Goal: Task Accomplishment & Management: Use online tool/utility

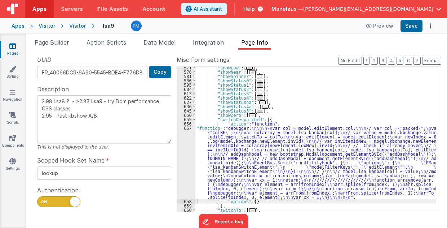
scroll to position [274, 0]
click at [430, 26] on icon "Options" at bounding box center [430, 26] width 10 height 0
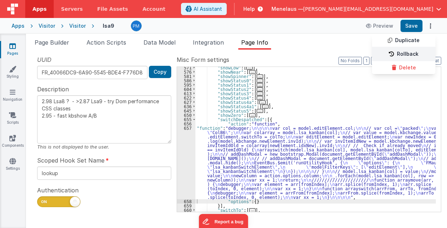
click at [413, 55] on link "Rollback" at bounding box center [403, 55] width 63 height 14
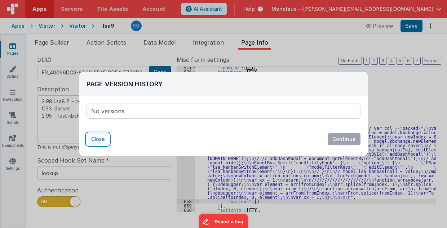
click at [96, 138] on button "Close" at bounding box center [97, 139] width 23 height 12
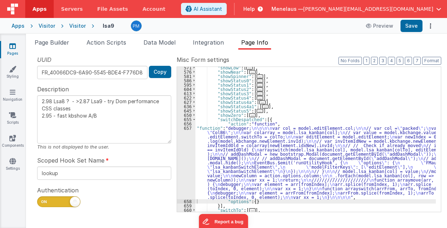
click at [122, 135] on textarea "2.98 Lsa8 ? - >2.87 Lsa9 - try Dom performance CSS classes 2.95 - fast kbshow A…" at bounding box center [104, 119] width 134 height 48
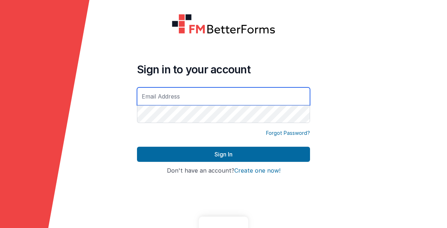
type input "[PERSON_NAME][EMAIL_ADDRESS][DOMAIN_NAME]"
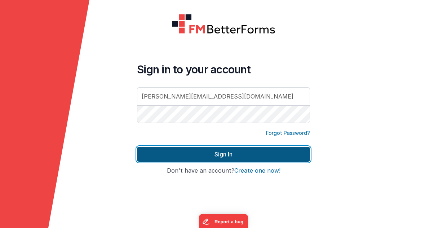
click at [225, 151] on button "Sign In" at bounding box center [223, 154] width 173 height 15
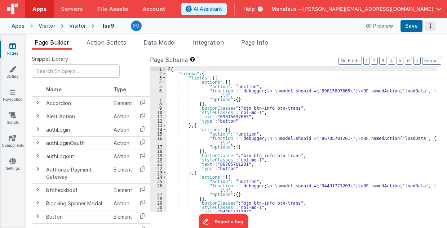
click at [430, 26] on icon "Options" at bounding box center [430, 26] width 10 height 0
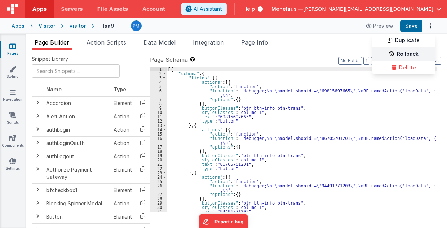
click at [419, 51] on link "Rollback" at bounding box center [403, 55] width 63 height 14
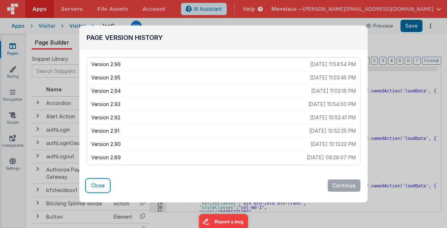
click at [105, 186] on button "Close" at bounding box center [97, 186] width 23 height 12
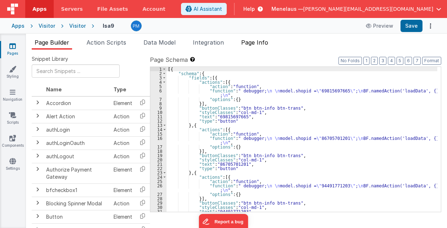
click at [263, 45] on span "Page Info" at bounding box center [254, 42] width 27 height 7
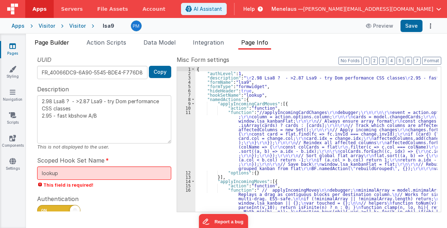
click at [57, 43] on span "Page Builder" at bounding box center [52, 42] width 35 height 7
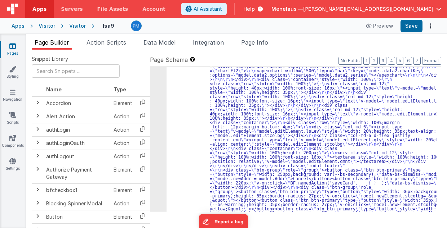
scroll to position [677, 0]
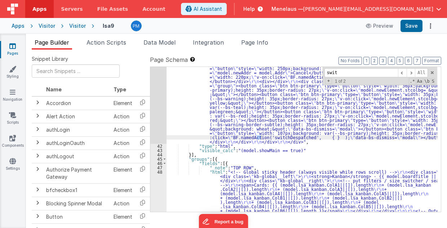
scroll to position [783, 0]
type input "switch"
click at [267, 41] on span "Page Info" at bounding box center [254, 42] width 27 height 7
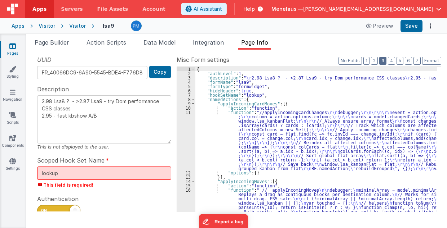
click at [385, 61] on button "3" at bounding box center [382, 61] width 7 height 8
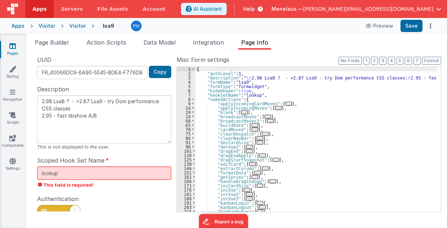
click at [370, 95] on div "{ "authLevel" : 1 , "description" : " \r 2.98 Lsa8 ? - >2.87 Lsa9 - try Dom per…" at bounding box center [316, 144] width 242 height 154
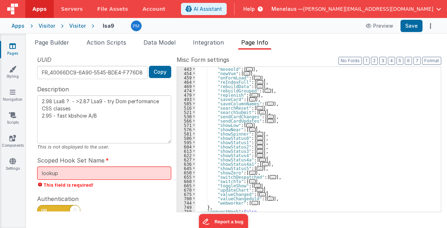
scroll to position [252, 0]
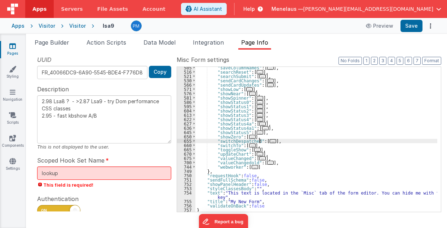
click at [270, 139] on span "..." at bounding box center [273, 141] width 6 height 4
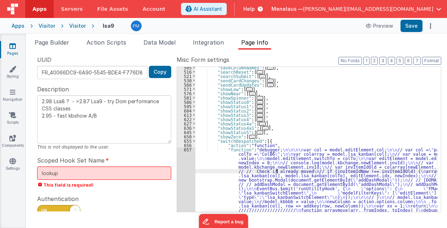
click at [277, 172] on div ""saveColumnNames" : [ ... ] , "searchReset" : [ ... ] , "searchSubmit" : [ ... …" at bounding box center [316, 182] width 242 height 232
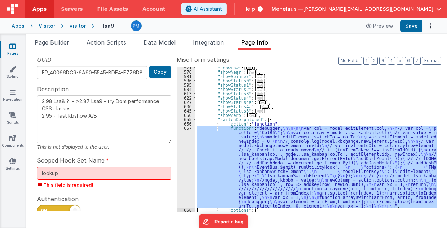
click at [184, 175] on div "657" at bounding box center [186, 167] width 18 height 82
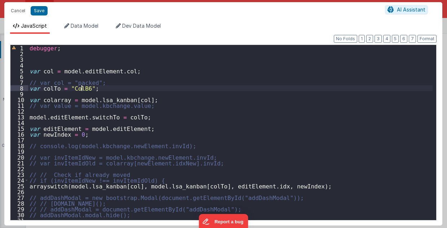
click at [81, 88] on div "debugger ; var col = model . editElement . col ; // var col = "packed"; var col…" at bounding box center [230, 138] width 405 height 187
click at [77, 86] on div "debugger ; var col = model . editElement . col ; // var col = "packed"; var col…" at bounding box center [230, 138] width 405 height 187
click at [223, 108] on div "debugger ; var col = model . editElement . col ; // var col = "packed"; var col…" at bounding box center [230, 138] width 405 height 187
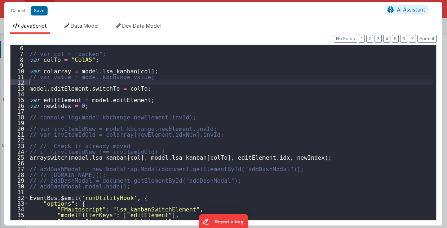
scroll to position [29, 0]
click at [19, 9] on button "Cancel" at bounding box center [18, 11] width 22 height 10
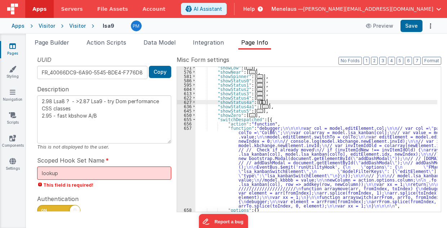
click at [362, 103] on div ""showLow" : [ ... ] , "showNear" : [ ... ] , "showSpinner" : [ ... ] , "showSta…" at bounding box center [316, 143] width 242 height 154
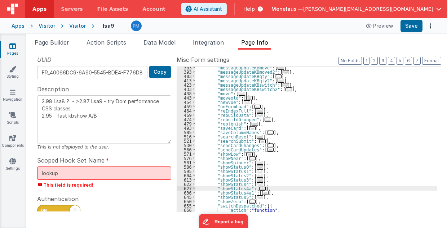
scroll to position [144, 0]
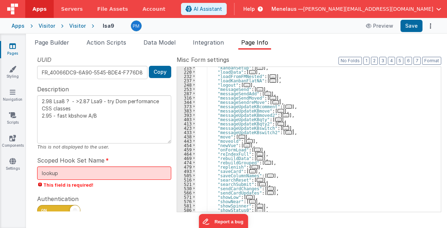
click at [275, 119] on span "..." at bounding box center [278, 120] width 6 height 4
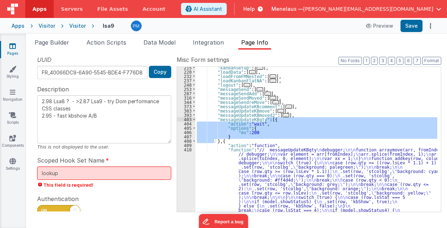
click at [275, 157] on div ""kanbanSetup" : [ ... ] , "loadData" : [ ... ] , "loadFromFMNested" : [ ... ] ,…" at bounding box center [316, 227] width 242 height 323
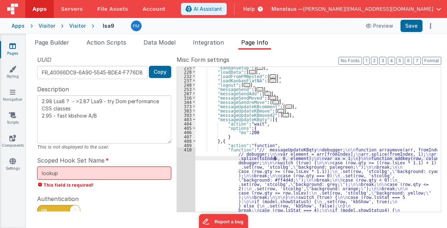
scroll to position [257, 0]
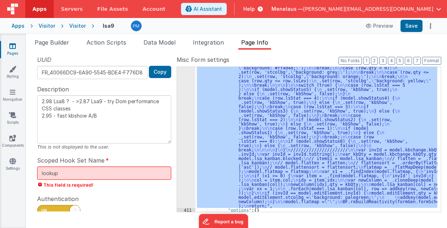
click at [192, 182] on div "410" at bounding box center [186, 121] width 18 height 173
click at [190, 153] on div "410" at bounding box center [186, 121] width 18 height 173
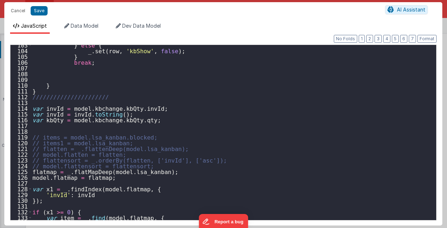
scroll to position [605, 0]
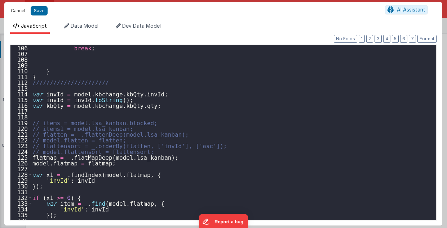
click at [21, 13] on button "Cancel" at bounding box center [18, 11] width 22 height 10
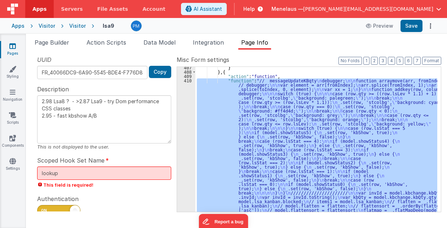
scroll to position [213, 0]
click at [385, 61] on button "3" at bounding box center [382, 61] width 7 height 8
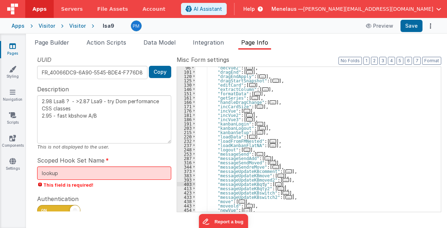
click at [277, 189] on span "..." at bounding box center [280, 189] width 6 height 4
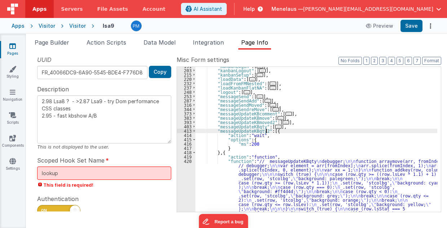
scroll to position [137, 0]
click at [269, 191] on div ""kanbanLogin" : [ ... ] , "kanbanLogout" : [ ... ] , "kanbanSetup" : [ ... ] , …" at bounding box center [316, 225] width 242 height 323
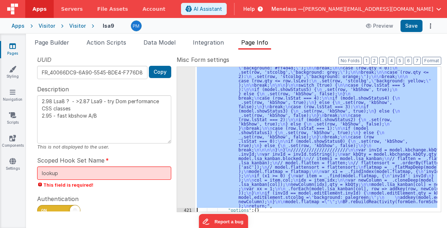
scroll to position [261, 0]
click at [187, 185] on div "420" at bounding box center [186, 121] width 18 height 173
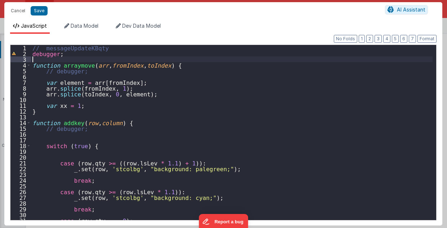
click at [32, 61] on div "// messageUpdateKBqty debugger ; function arraymove ( arr , fromIndex , toIndex…" at bounding box center [232, 138] width 402 height 187
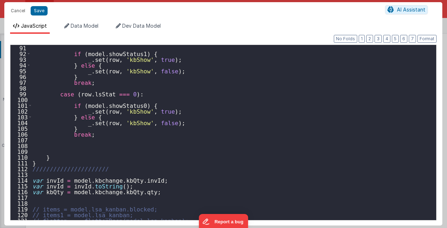
scroll to position [519, 0]
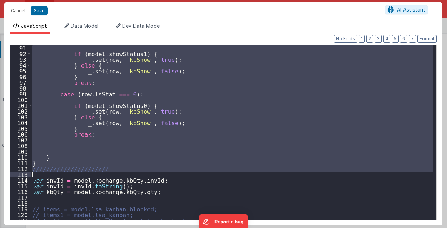
click at [84, 174] on div "if ( model . showStatus1 ) { _ . set ( row , 'kbShow' , true ) ; } else { _ . s…" at bounding box center [232, 138] width 402 height 187
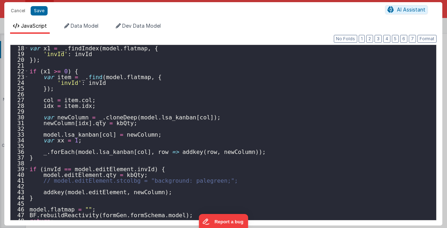
scroll to position [101, 0]
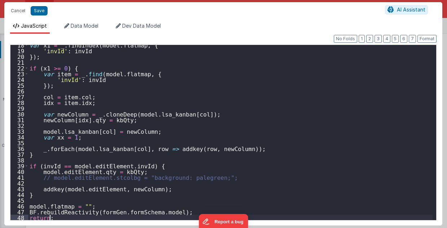
click at [111, 217] on div "var x1 = _ . findIndex ( model . flatmap , { 'invId' : invId }) ; if ( x1 >= 0 …" at bounding box center [230, 135] width 405 height 187
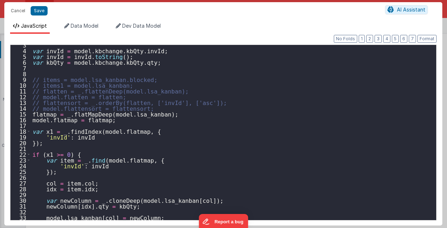
scroll to position [14, 0]
click at [38, 10] on button "Save" at bounding box center [39, 10] width 17 height 9
type textarea "2.98 Lsa8 ? - >2.87 Lsa9 - try Dom performance CSS classes 2.95 - fast kbshow A…"
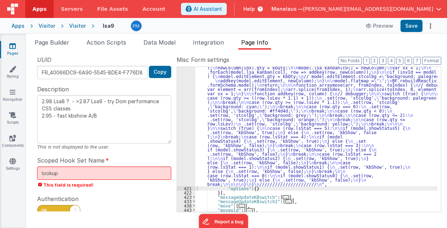
click at [214, 109] on div ""function" : "// messageUpdateKBqty \n debugger; \n\n var invId = model.kbchang…" at bounding box center [316, 185] width 242 height 301
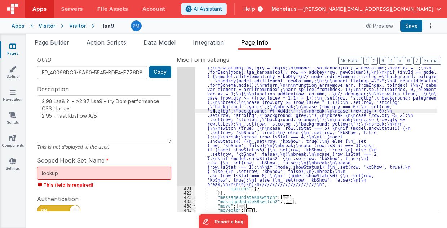
click at [186, 116] on div "420" at bounding box center [186, 110] width 18 height 151
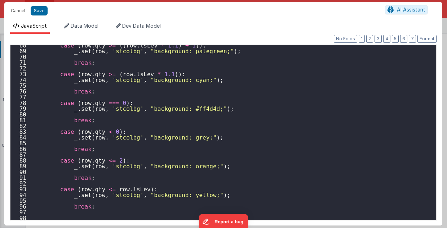
scroll to position [360, 0]
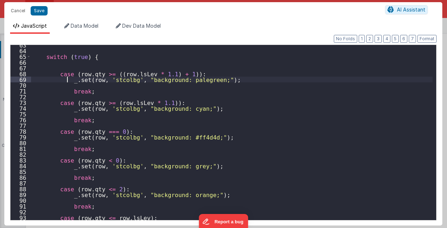
click at [66, 80] on div "switch ( true ) { case ( row . qty >= (( row . lsLev * 1.1 ) + 1 )) : _ . set (…" at bounding box center [232, 135] width 402 height 187
click at [17, 10] on button "Cancel" at bounding box center [18, 11] width 22 height 10
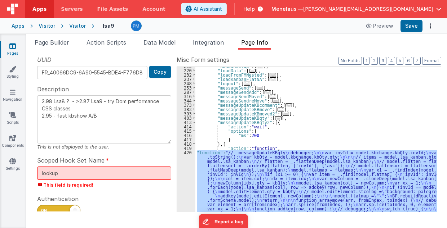
scroll to position [146, 0]
click at [275, 117] on span "..." at bounding box center [278, 118] width 6 height 4
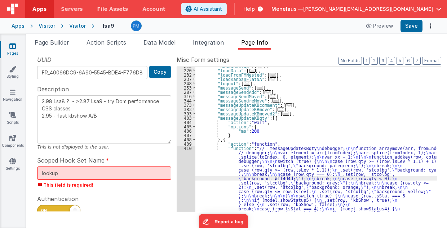
click at [274, 178] on div ""kanbanSetup" : [ ... ] , "loadData" : [ ... ] , "loadFromFMNested" : [ ... ] ,…" at bounding box center [316, 225] width 242 height 323
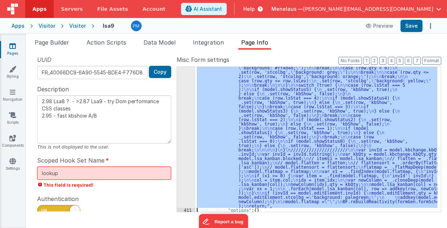
click at [186, 165] on div "410" at bounding box center [186, 121] width 18 height 173
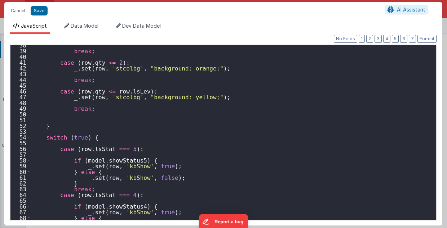
scroll to position [202, 0]
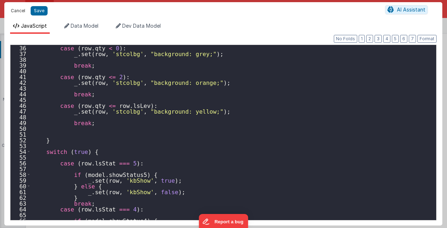
click at [20, 11] on button "Cancel" at bounding box center [18, 11] width 22 height 10
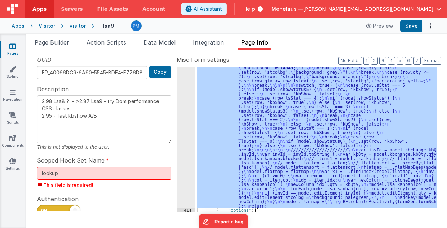
click at [316, 102] on div ""function" : "// messageUpdateKBqty \n debugger; \n\n function arraymove(arr, f…" at bounding box center [316, 139] width 242 height 145
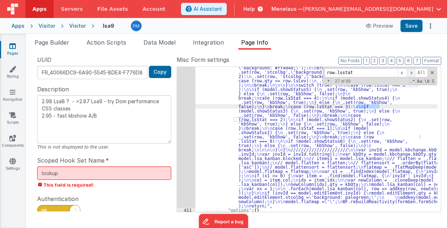
type input "row.lsstat"
click at [414, 72] on span at bounding box center [410, 72] width 9 height 9
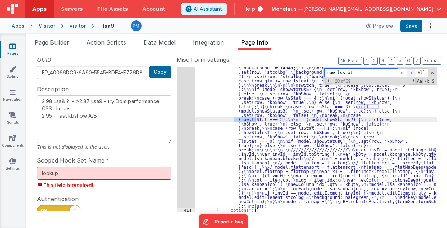
click at [414, 72] on span at bounding box center [410, 72] width 9 height 9
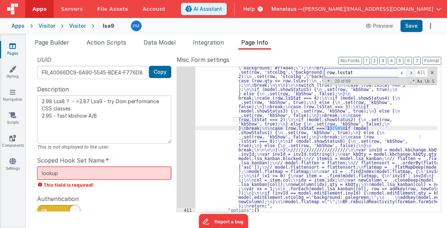
click at [414, 72] on span at bounding box center [410, 72] width 9 height 9
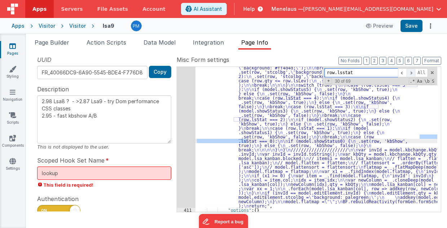
click at [414, 72] on span at bounding box center [410, 72] width 9 height 9
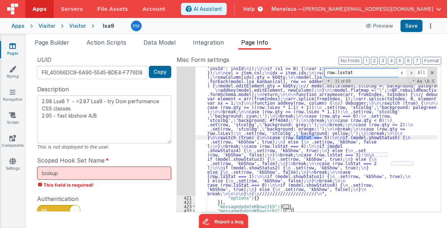
click at [414, 72] on span at bounding box center [410, 72] width 9 height 9
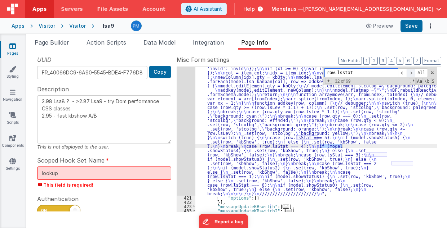
click at [414, 72] on span at bounding box center [410, 72] width 9 height 9
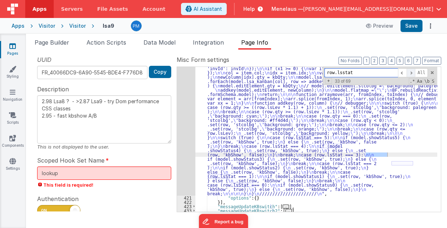
click at [414, 72] on span at bounding box center [410, 72] width 9 height 9
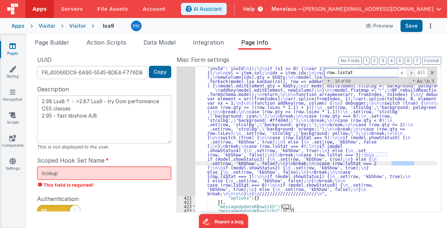
click at [414, 72] on span at bounding box center [410, 72] width 9 height 9
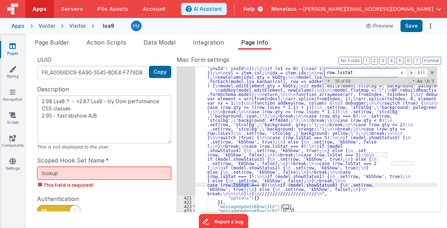
click at [414, 72] on span at bounding box center [410, 72] width 9 height 9
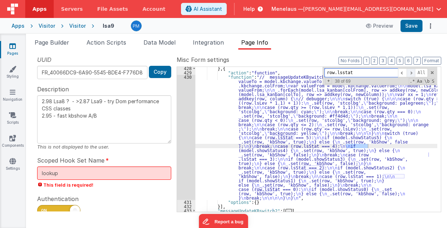
scroll to position [619, 0]
click at [414, 72] on span at bounding box center [410, 72] width 9 height 9
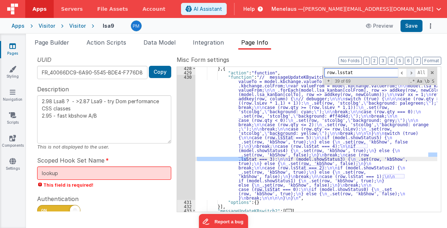
click at [414, 72] on span at bounding box center [410, 72] width 9 height 9
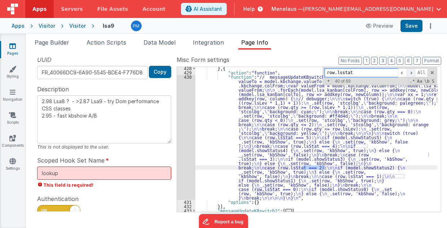
click at [414, 72] on span at bounding box center [410, 72] width 9 height 9
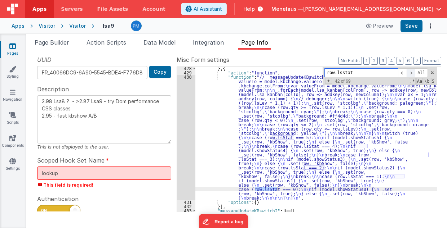
click at [414, 72] on span at bounding box center [410, 72] width 9 height 9
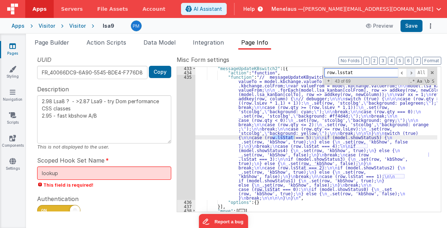
scroll to position [762, 0]
click at [414, 72] on span at bounding box center [410, 72] width 9 height 9
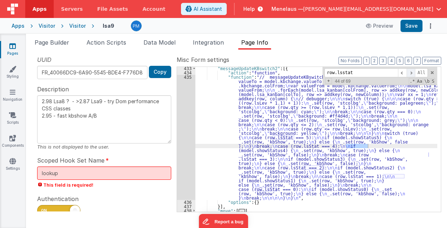
click at [414, 72] on span at bounding box center [410, 72] width 9 height 9
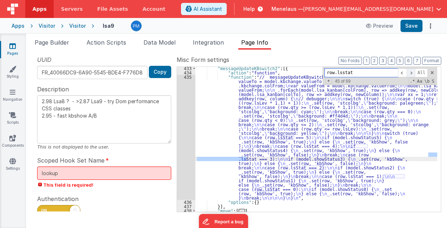
click at [414, 72] on span at bounding box center [410, 72] width 9 height 9
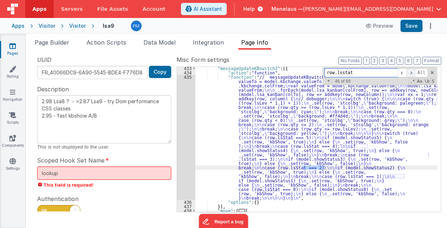
click at [414, 72] on span at bounding box center [410, 72] width 9 height 9
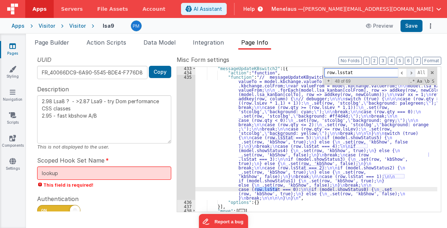
click at [414, 72] on span at bounding box center [410, 72] width 9 height 9
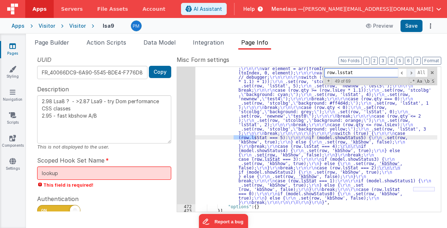
click at [414, 72] on span at bounding box center [410, 72] width 9 height 9
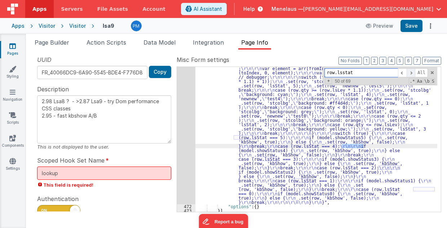
click at [414, 72] on span at bounding box center [410, 72] width 9 height 9
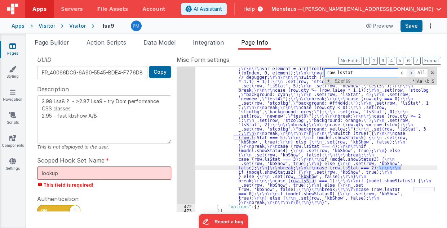
click at [414, 72] on span at bounding box center [410, 72] width 9 height 9
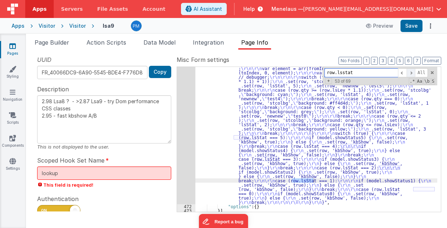
click at [414, 72] on span at bounding box center [410, 72] width 9 height 9
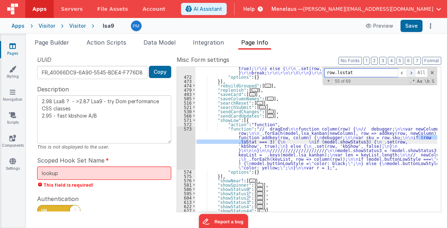
scroll to position [1082, 0]
click at [414, 72] on span at bounding box center [410, 72] width 9 height 9
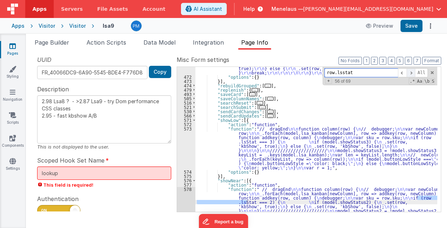
click at [414, 72] on span at bounding box center [410, 72] width 9 height 9
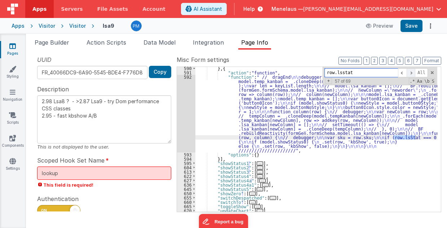
click at [414, 72] on span at bounding box center [410, 72] width 9 height 9
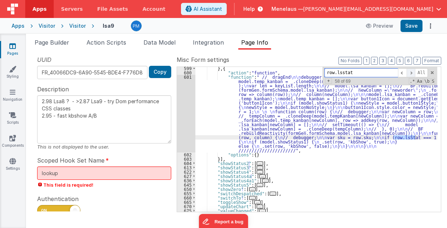
click at [414, 72] on span at bounding box center [410, 72] width 9 height 9
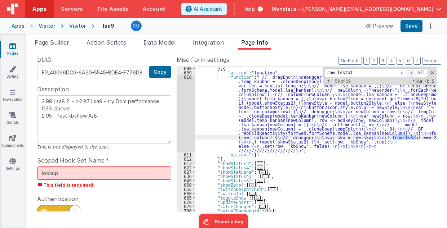
click at [414, 72] on span at bounding box center [410, 72] width 9 height 9
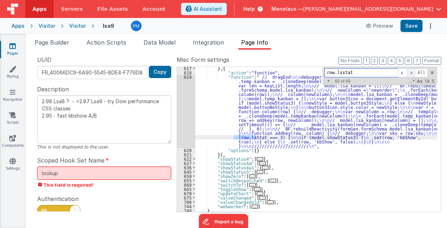
click at [414, 72] on span at bounding box center [410, 72] width 9 height 9
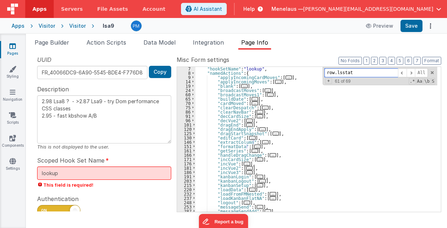
scroll to position [0, 0]
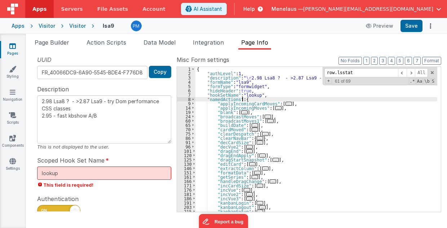
click at [338, 100] on div "{ "authLevel" : 1 , "description" : " \r 2.98 Lsa8 ? - >2.87 Lsa9 - try Dom per…" at bounding box center [316, 144] width 242 height 154
click at [413, 72] on span at bounding box center [410, 72] width 9 height 9
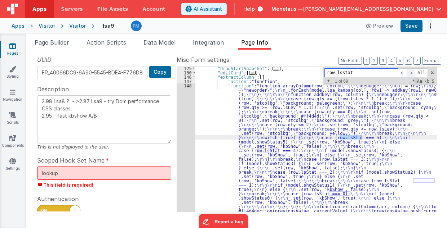
scroll to position [92, 0]
click at [413, 72] on span at bounding box center [410, 72] width 9 height 9
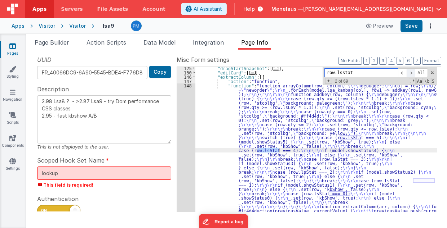
click at [413, 72] on span at bounding box center [410, 72] width 9 height 9
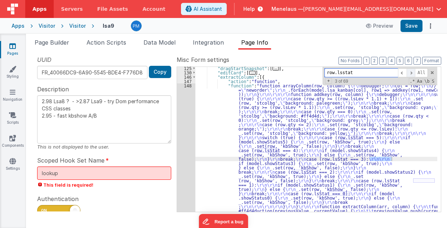
click at [413, 72] on span at bounding box center [410, 72] width 9 height 9
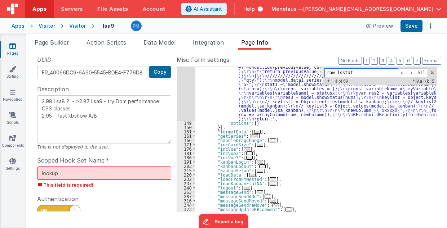
scroll to position [250, 0]
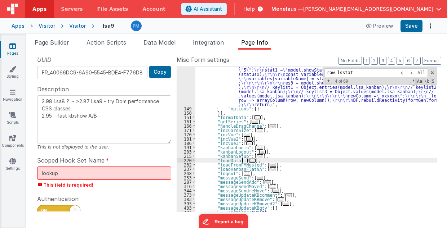
click at [249, 161] on span "..." at bounding box center [252, 161] width 6 height 4
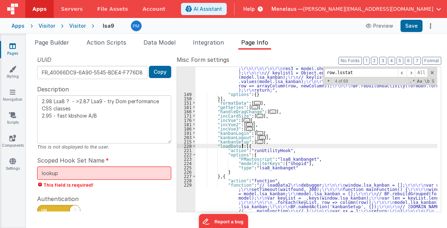
scroll to position [308, 0]
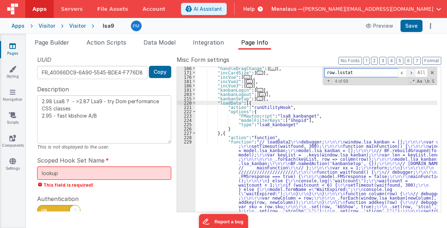
click at [413, 72] on span at bounding box center [410, 72] width 9 height 9
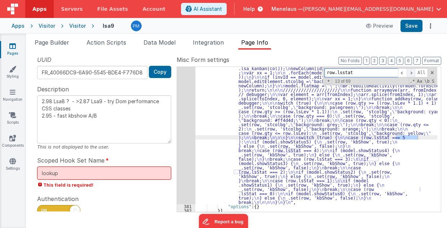
scroll to position [610, 0]
click at [413, 72] on span at bounding box center [410, 72] width 9 height 9
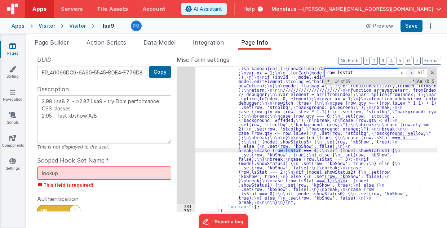
click at [413, 72] on span at bounding box center [410, 72] width 9 height 9
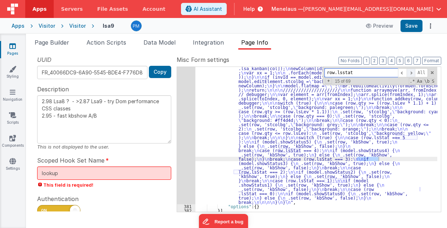
click at [413, 72] on span at bounding box center [410, 72] width 9 height 9
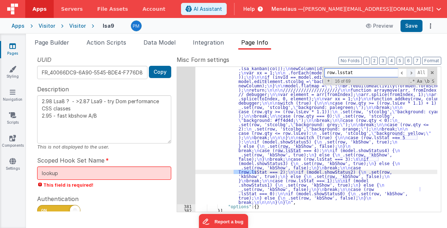
click at [413, 72] on span at bounding box center [410, 72] width 9 height 9
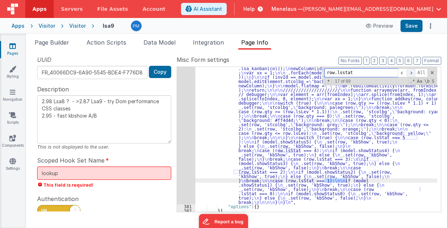
click at [413, 72] on span at bounding box center [410, 72] width 9 height 9
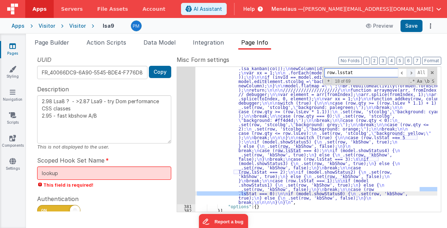
click at [413, 72] on span at bounding box center [410, 72] width 9 height 9
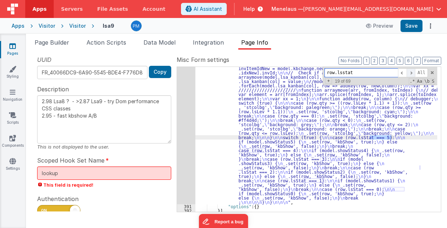
scroll to position [801, 0]
click at [413, 72] on span at bounding box center [410, 72] width 9 height 9
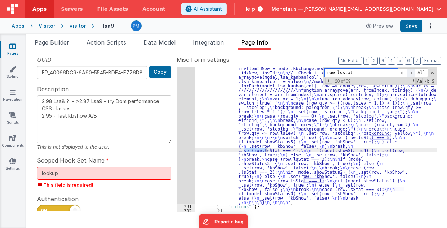
click at [413, 72] on span at bounding box center [410, 72] width 9 height 9
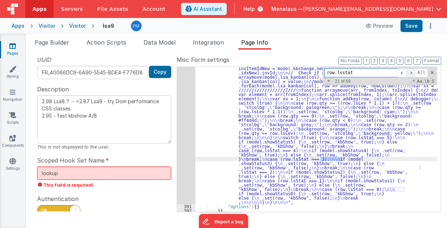
click at [413, 72] on span at bounding box center [410, 72] width 9 height 9
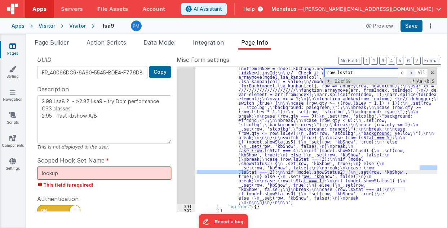
click at [413, 72] on span at bounding box center [410, 72] width 9 height 9
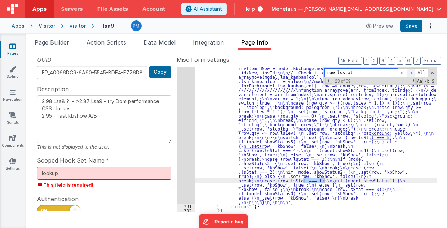
click at [413, 72] on span at bounding box center [410, 72] width 9 height 9
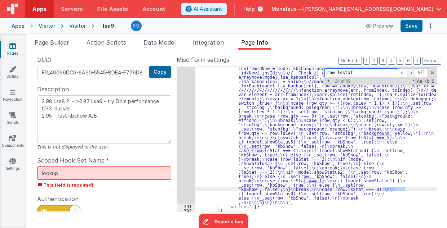
click at [413, 72] on span at bounding box center [410, 72] width 9 height 9
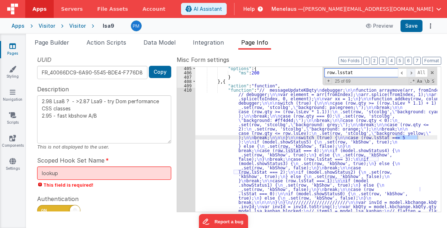
scroll to position [961, 0]
click at [413, 72] on span at bounding box center [410, 72] width 9 height 9
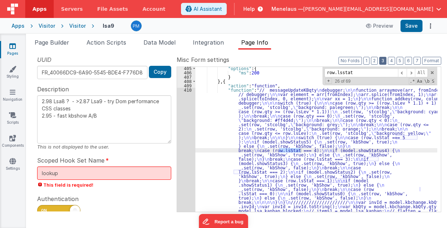
click at [384, 62] on button "3" at bounding box center [382, 61] width 7 height 8
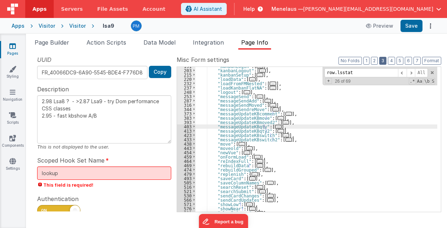
scroll to position [123, 0]
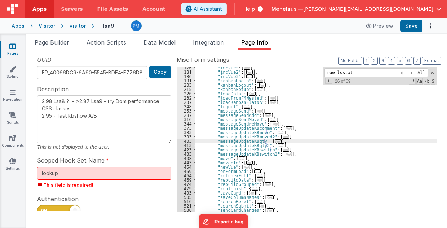
click at [249, 94] on span "..." at bounding box center [252, 94] width 6 height 4
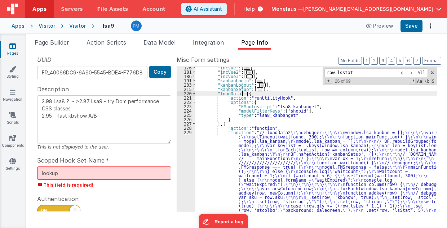
scroll to position [166, 0]
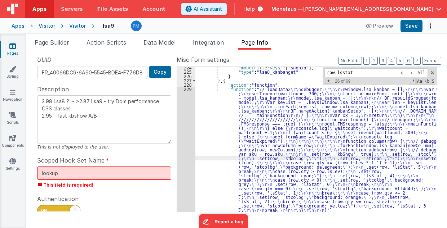
click at [289, 158] on div ""modelFilterKeys" : [ "shopid" ] , "type" : "lsa8_kanbanget" } } , { "action" :…" at bounding box center [316, 143] width 242 height 154
click at [187, 157] on div "224 225 226 227 228 229 230 231" at bounding box center [186, 143] width 18 height 154
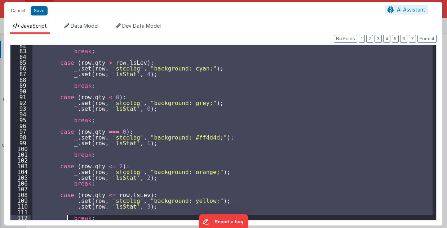
scroll to position [493, 0]
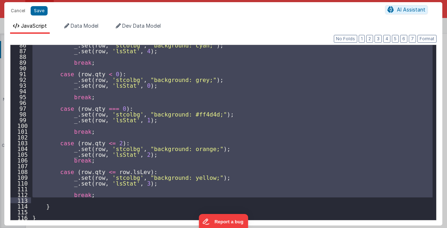
drag, startPoint x: 55, startPoint y: 135, endPoint x: 84, endPoint y: 198, distance: 69.0
click at [84, 198] on div "_ . set ( row , 'stcolbg' , "background: cyan;" ) ; _ . set ( row , 'lsStat' , …" at bounding box center [232, 135] width 402 height 187
click at [25, 10] on button "Cancel" at bounding box center [18, 11] width 22 height 10
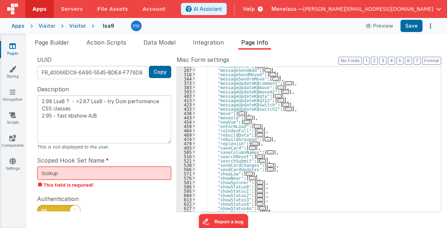
scroll to position [351, 0]
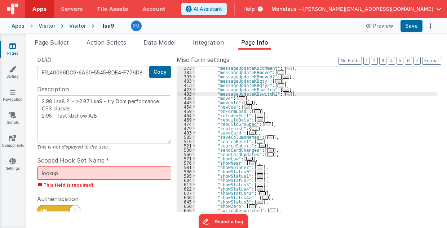
click at [285, 94] on span "..." at bounding box center [288, 94] width 6 height 4
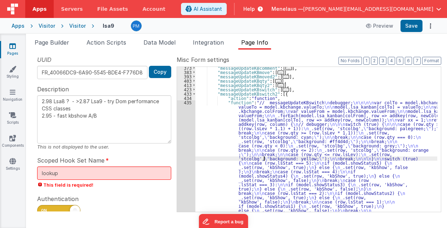
click at [263, 159] on div ""messageUpdateKBcomment" : [ ... ] , "messageUpdateKBmove" : [ ... ] , "message…" at bounding box center [316, 203] width 242 height 275
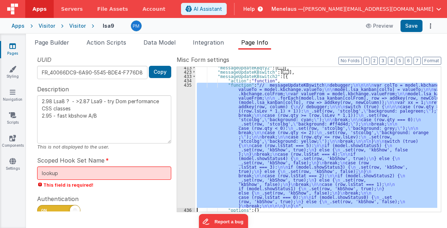
scroll to position [369, 0]
click at [184, 159] on div "435" at bounding box center [186, 145] width 18 height 125
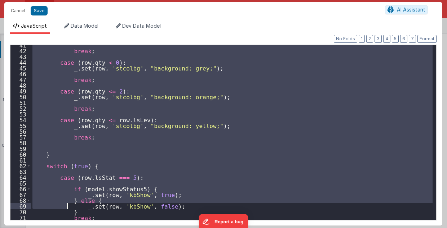
scroll to position [233, 0]
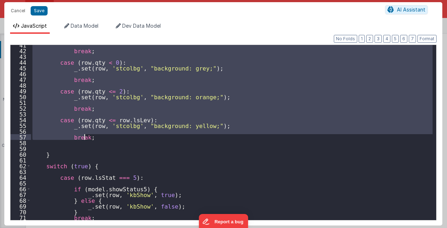
drag, startPoint x: 55, startPoint y: 93, endPoint x: 84, endPoint y: 139, distance: 54.3
click at [84, 139] on div "break ; case ( row . qty < 0 ) : _ . set ( row , 'stcolbg' , "background: grey;…" at bounding box center [232, 135] width 402 height 187
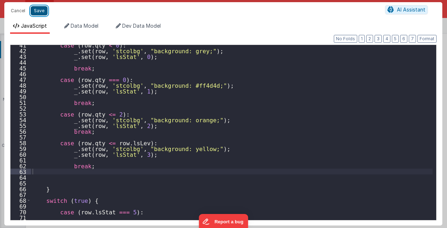
click at [36, 9] on button "Save" at bounding box center [39, 10] width 17 height 9
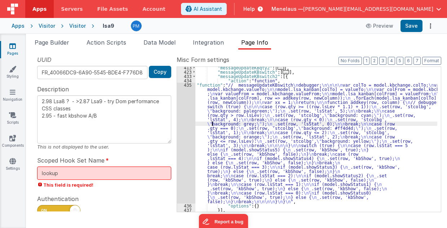
click at [211, 121] on div ""messageUpdateKBqty2" : [ ... ] , "messageUpdateKBswitch" : [ ... ] , "messageU…" at bounding box center [316, 143] width 242 height 154
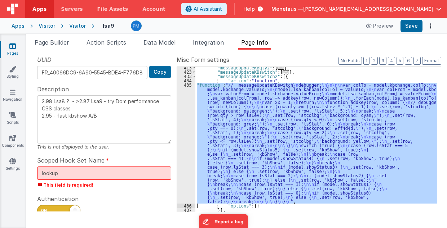
click at [189, 123] on div "435" at bounding box center [186, 143] width 18 height 121
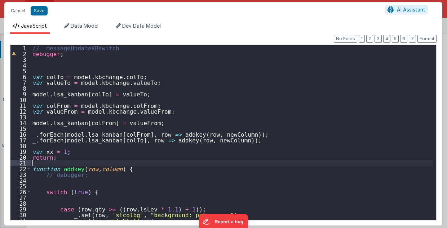
click at [161, 164] on div "// messageUpdateKBswitch debugger ; var colTo = model . [GEOGRAPHIC_DATA] . col…" at bounding box center [232, 138] width 402 height 187
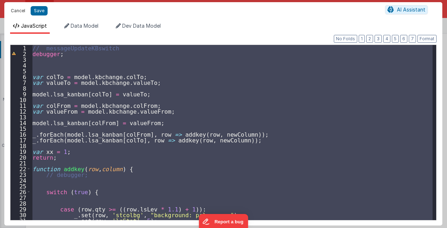
click at [23, 12] on button "Cancel" at bounding box center [18, 11] width 22 height 10
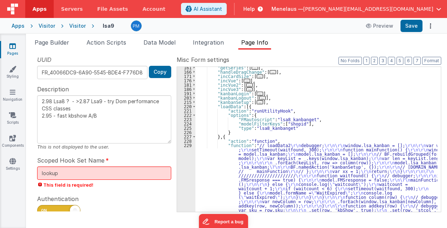
scroll to position [110, 0]
click at [257, 102] on span "..." at bounding box center [260, 103] width 6 height 4
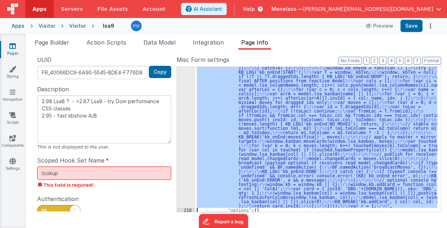
click at [181, 162] on div "217 218 219 220 221 222 223 224 225 226 227 228 229 230 231 232 237 248 253 287" at bounding box center [186, 19] width 18 height 677
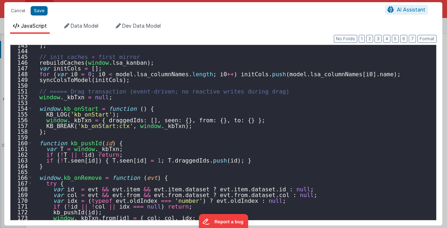
scroll to position [807, 0]
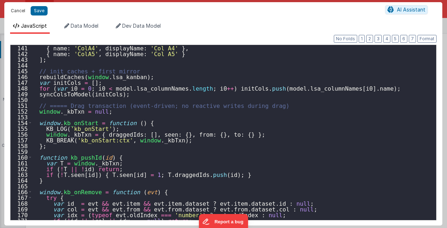
drag, startPoint x: 19, startPoint y: 11, endPoint x: 214, endPoint y: 131, distance: 229.5
click at [19, 10] on button "Cancel" at bounding box center [18, 11] width 22 height 10
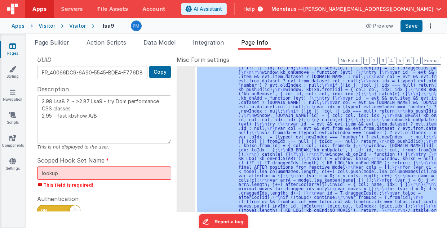
scroll to position [451, 0]
click at [385, 60] on button "3" at bounding box center [382, 61] width 7 height 8
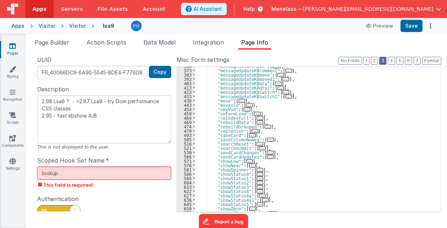
scroll to position [180, 0]
click at [254, 114] on span "..." at bounding box center [257, 114] width 6 height 4
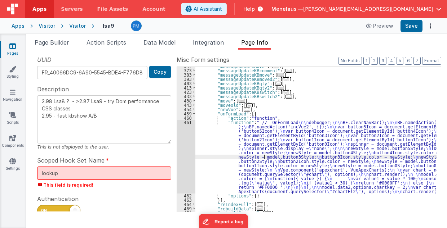
click at [264, 156] on div ""messageSendreMove" : [ ... ] , "messageUpdateKBcomment" : [ ... ] , "messageUp…" at bounding box center [316, 141] width 242 height 154
click at [187, 151] on div "461" at bounding box center [186, 157] width 18 height 74
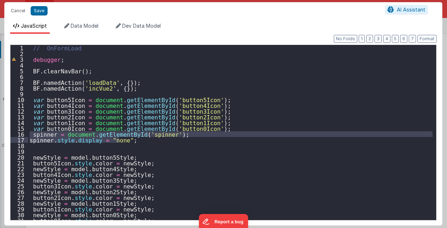
drag, startPoint x: 32, startPoint y: 135, endPoint x: 127, endPoint y: 140, distance: 94.9
click at [127, 140] on div "// OnFormLoad debugger ; BF . clearNavBar ( ) ; BF . namedAction ( 'loadData' ,…" at bounding box center [230, 138] width 405 height 187
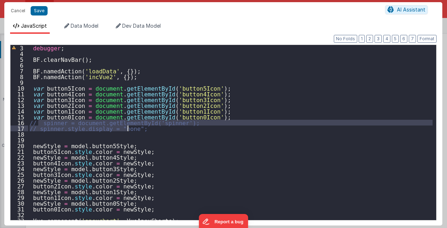
scroll to position [12, 0]
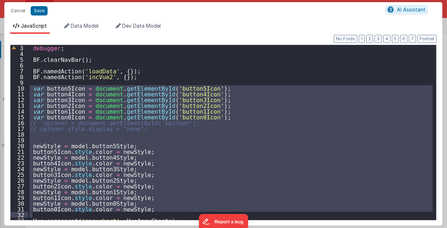
drag, startPoint x: 30, startPoint y: 86, endPoint x: 134, endPoint y: 213, distance: 163.3
click at [134, 213] on div "debugger ; BF . clearNavBar ( ) ; BF . namedAction ( 'loadData' , { }) ; BF . n…" at bounding box center [230, 138] width 405 height 187
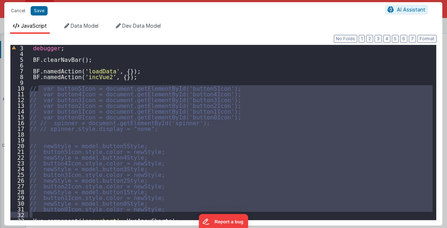
type textarea "2.98 Lsa8 ? - >2.87 Lsa9 - try Dom performance CSS classes 2.95 - fast kbshow A…"
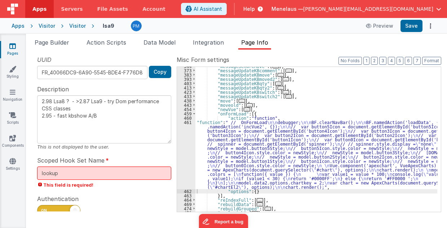
scroll to position [166, 0]
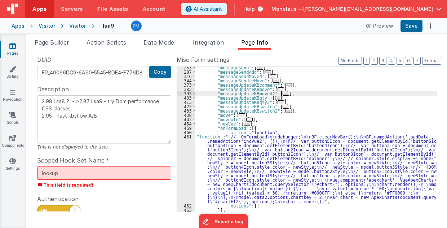
click at [346, 93] on div ""messageSend" : [ ... ] , "messageSendAdd" : [ ... ] , "messageSendMoved" : [ .…" at bounding box center [316, 143] width 242 height 154
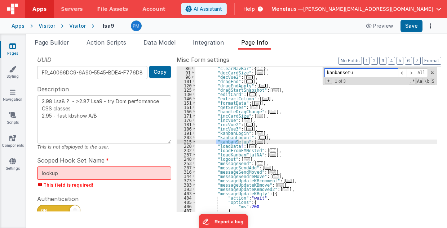
scroll to position [70, 0]
type input "kanbansetup"
click at [412, 73] on span at bounding box center [410, 72] width 9 height 9
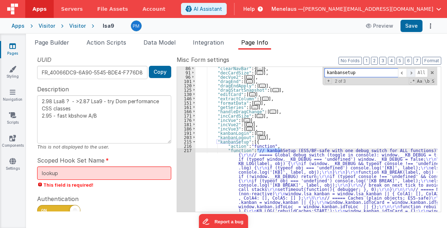
click at [412, 72] on span at bounding box center [410, 72] width 9 height 9
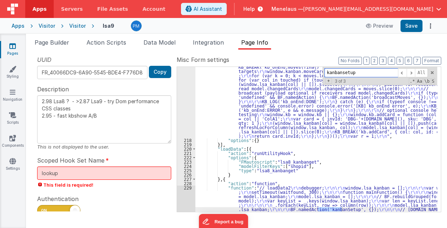
scroll to position [622, 0]
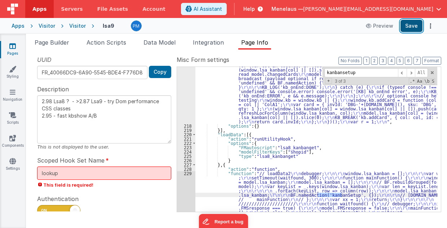
click at [410, 26] on button "Save" at bounding box center [411, 26] width 22 height 12
click at [172, 41] on span "Data Model" at bounding box center [159, 42] width 32 height 7
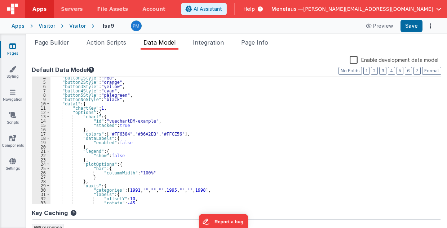
scroll to position [0, 0]
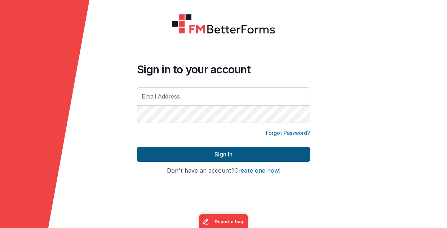
type input "[PERSON_NAME][EMAIL_ADDRESS][DOMAIN_NAME]"
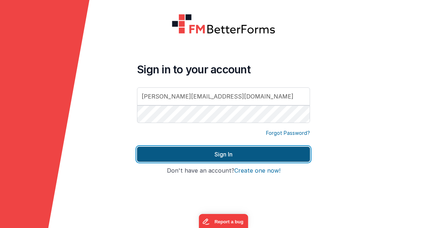
click at [220, 156] on button "Sign In" at bounding box center [223, 154] width 173 height 15
